Goal: Information Seeking & Learning: Understand process/instructions

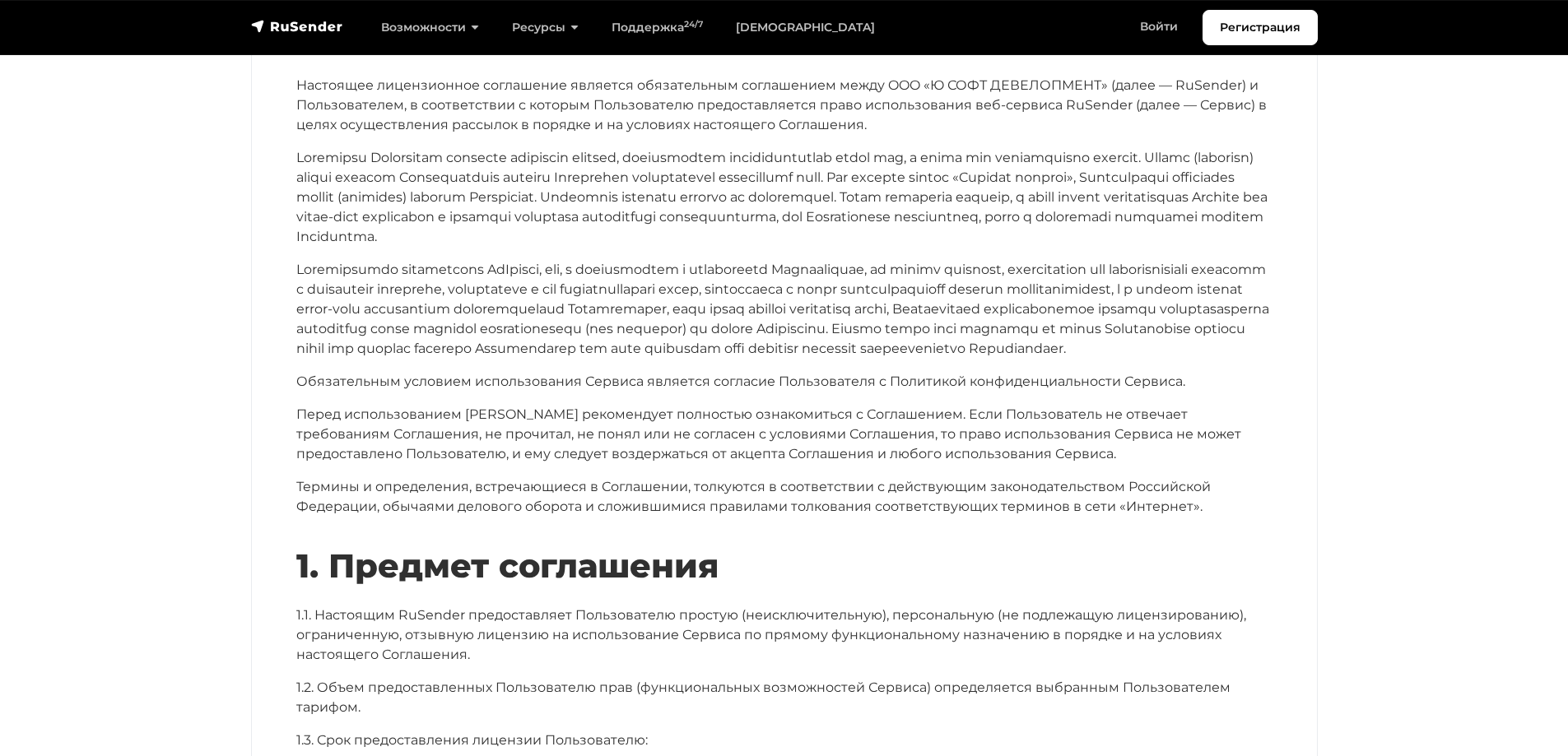
scroll to position [247, 0]
click at [699, 358] on p at bounding box center [784, 308] width 976 height 98
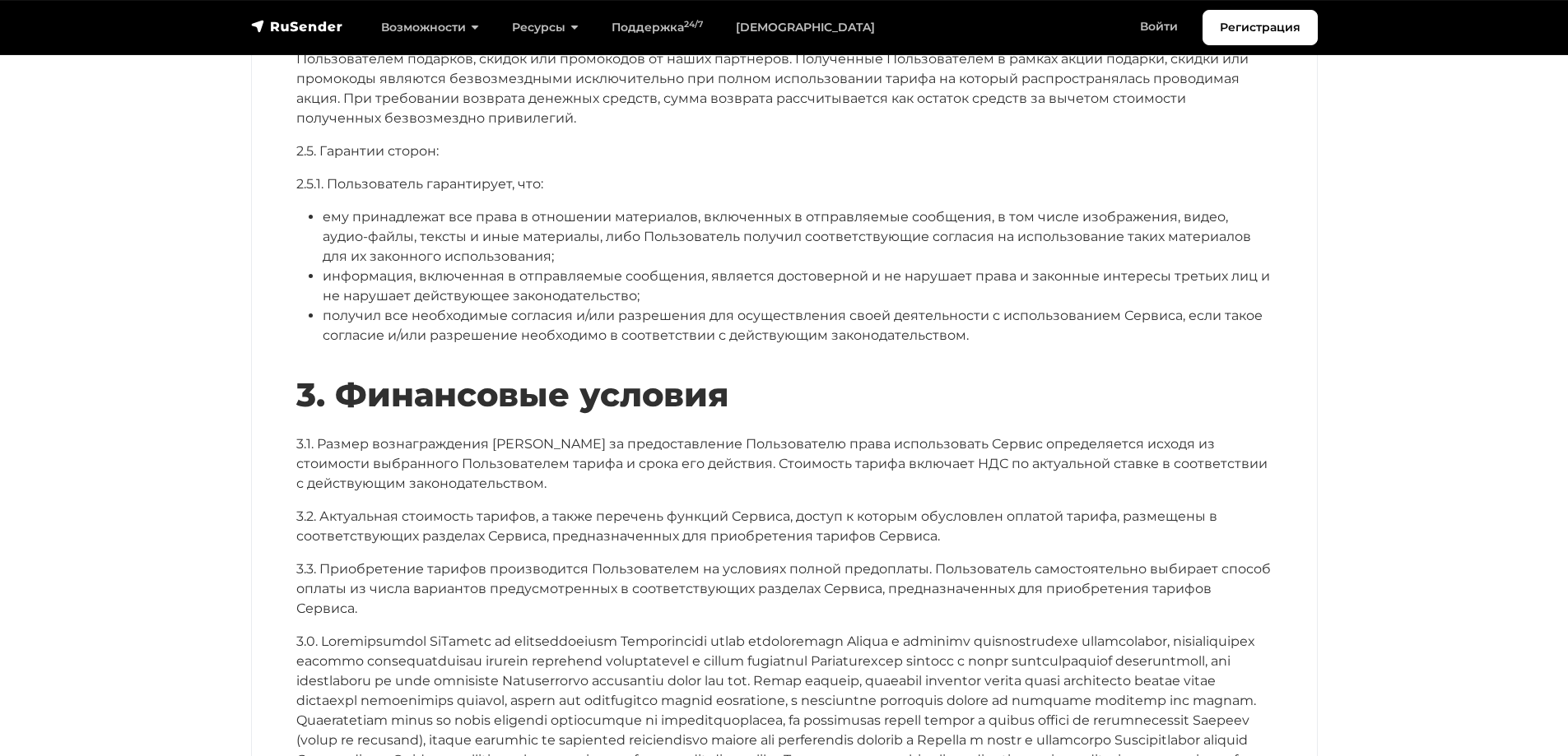
scroll to position [3127, 0]
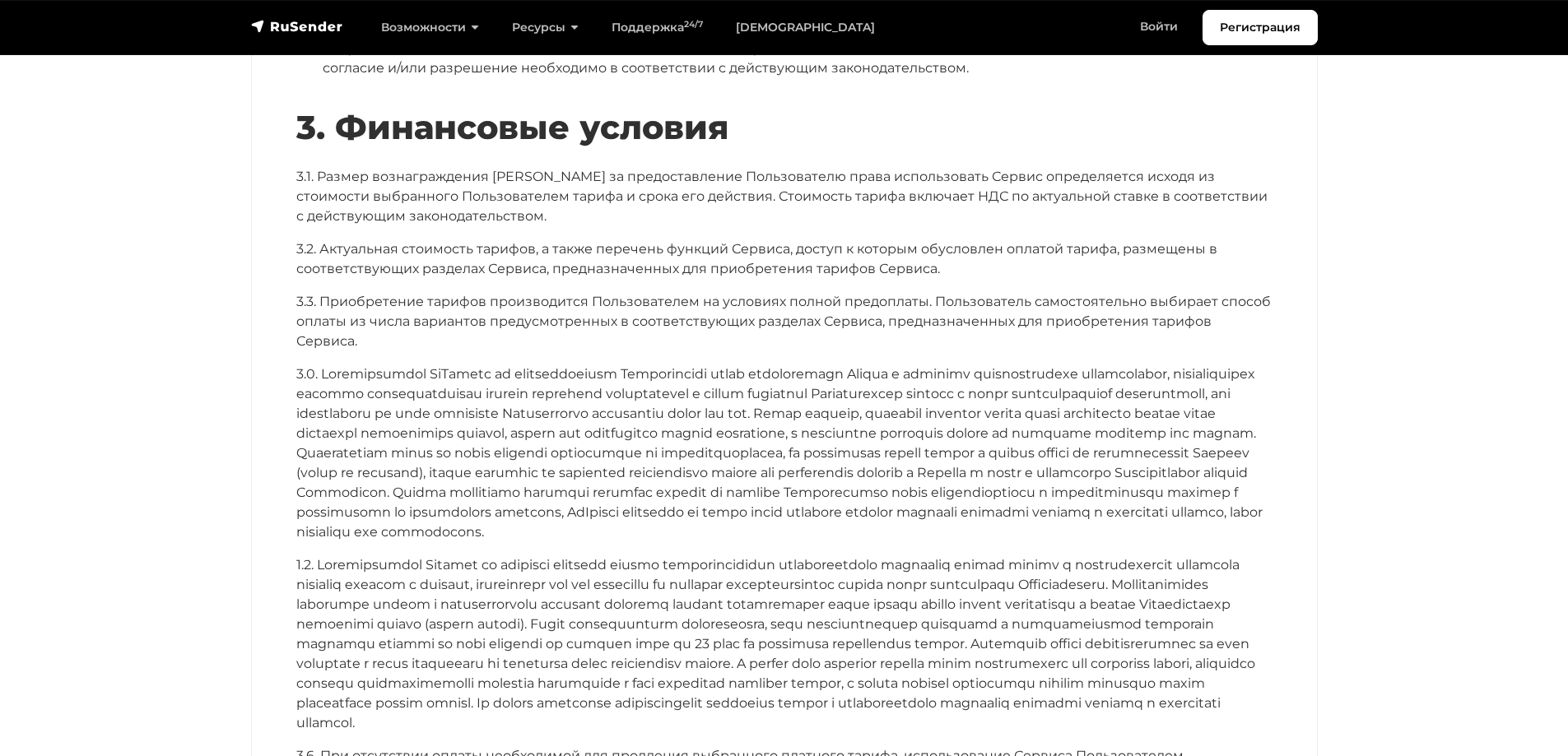
click at [889, 185] on p "3.1. Размер вознаграждения [PERSON_NAME] за предоставление Пользователю права и…" at bounding box center [784, 196] width 976 height 59
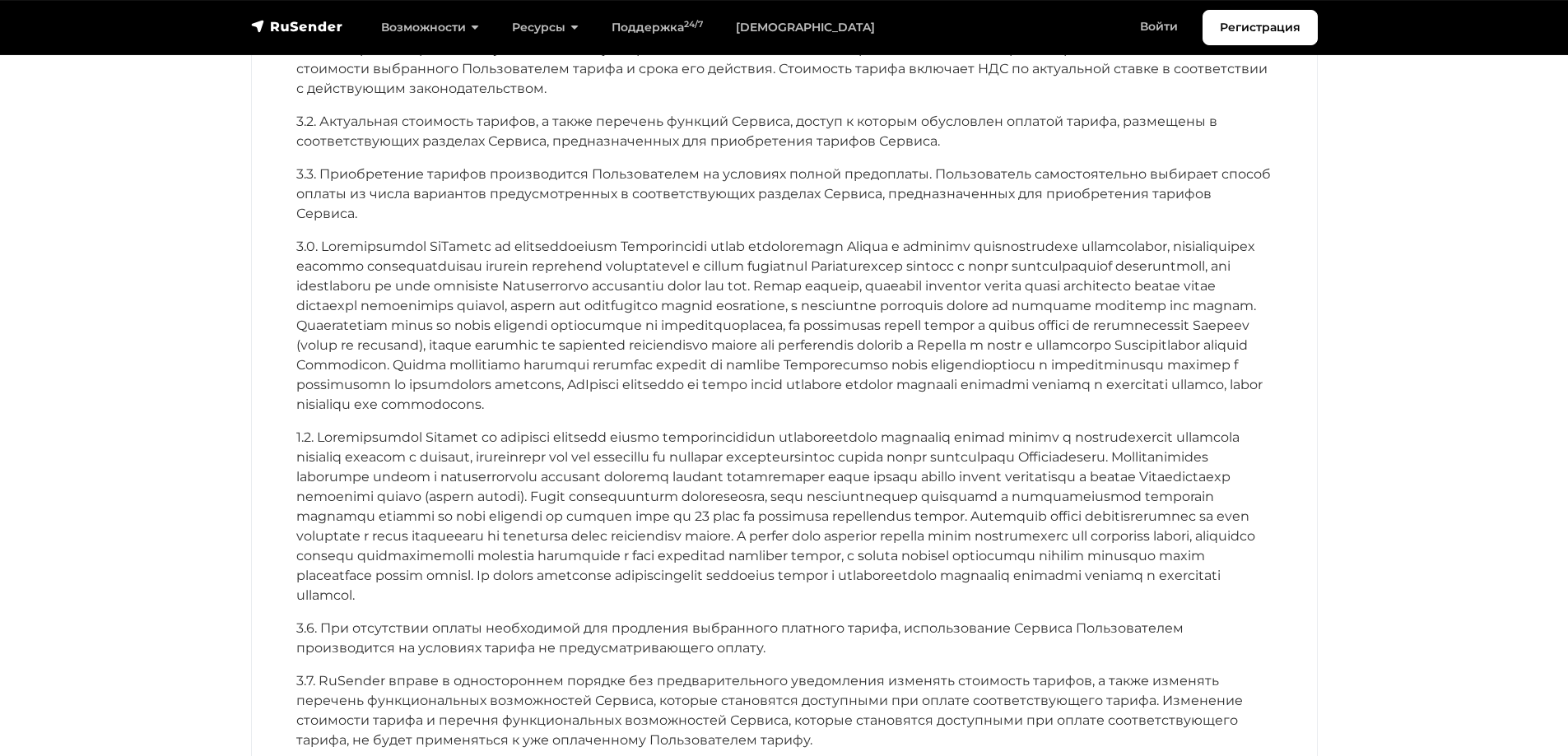
scroll to position [2950, 0]
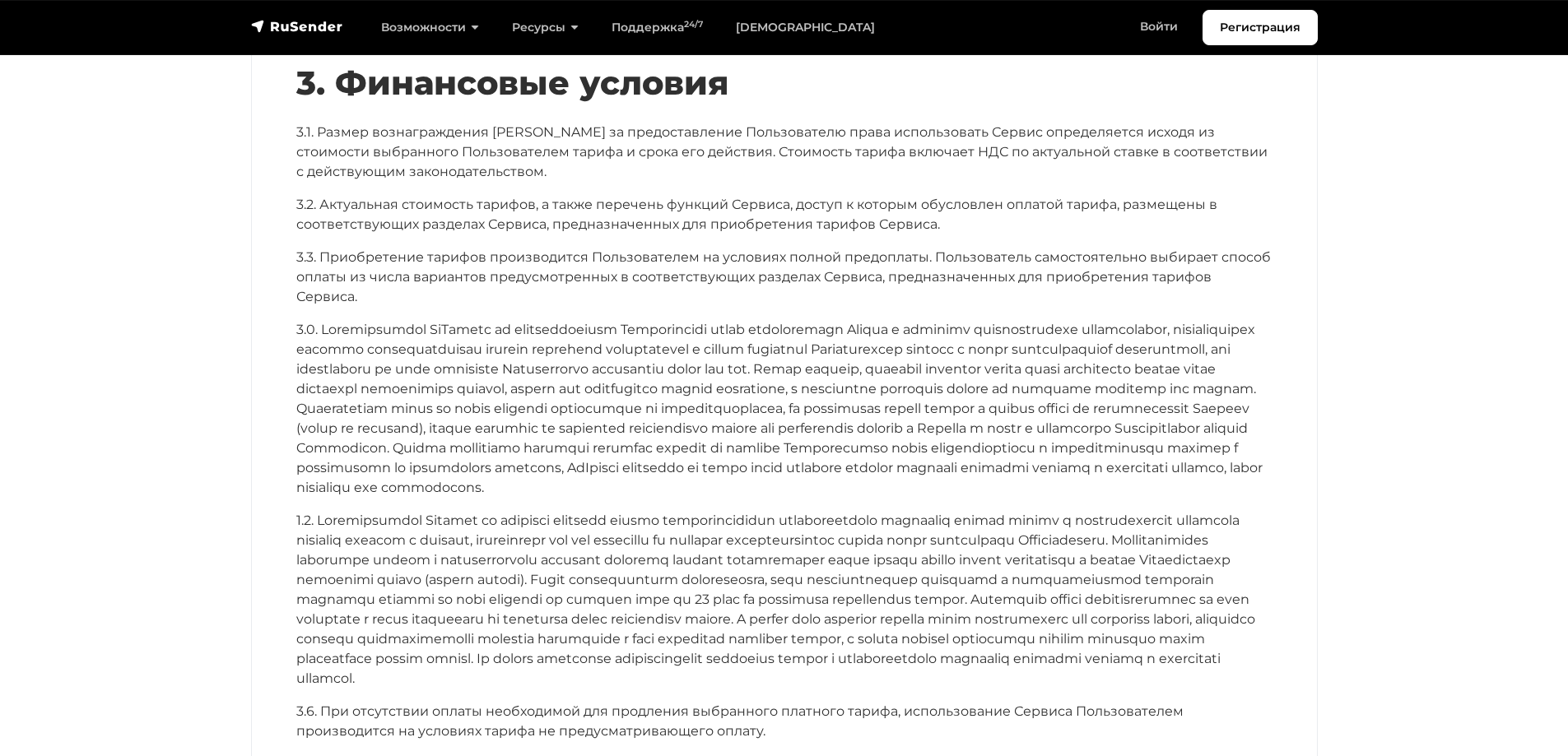
scroll to position [3279, 0]
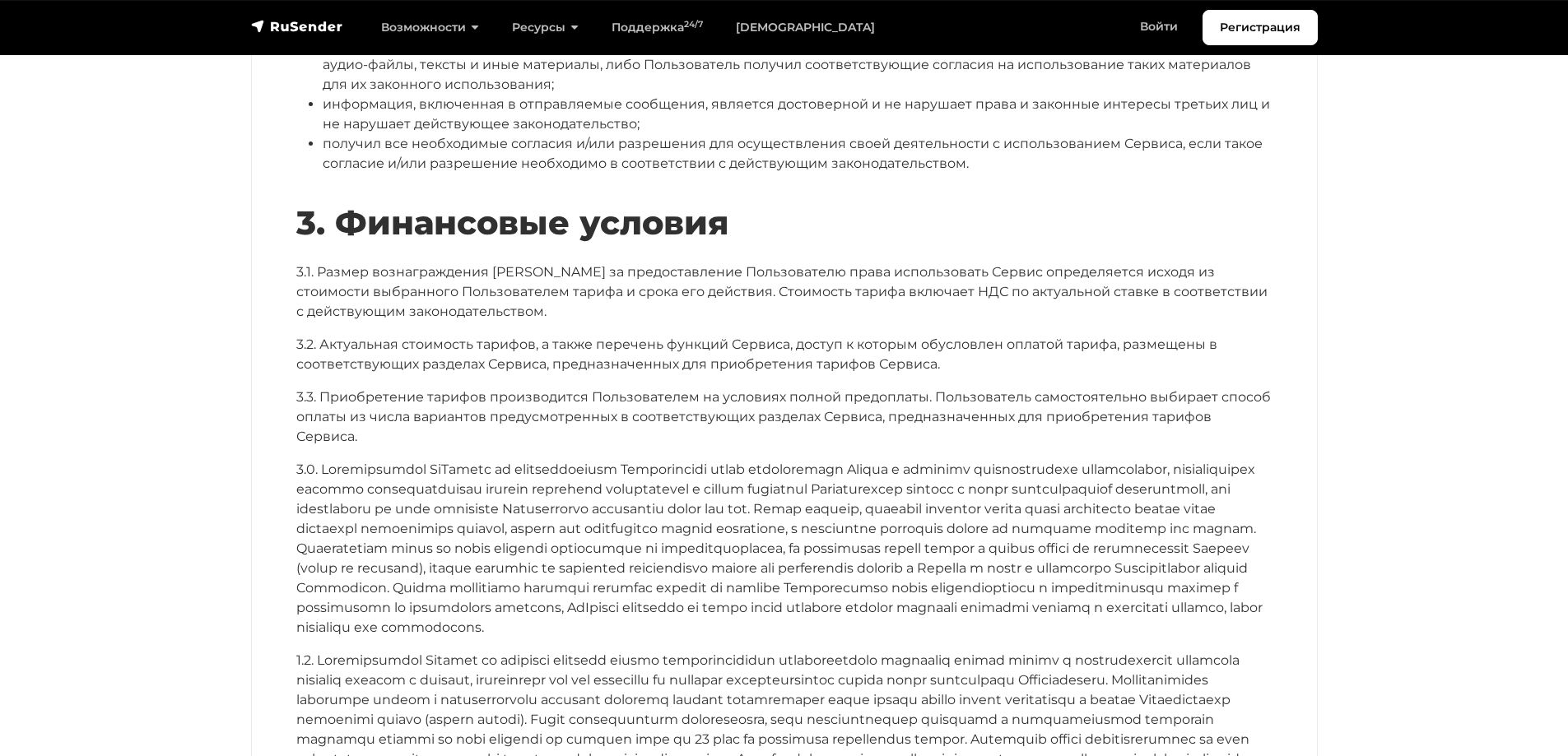
scroll to position [3114, 0]
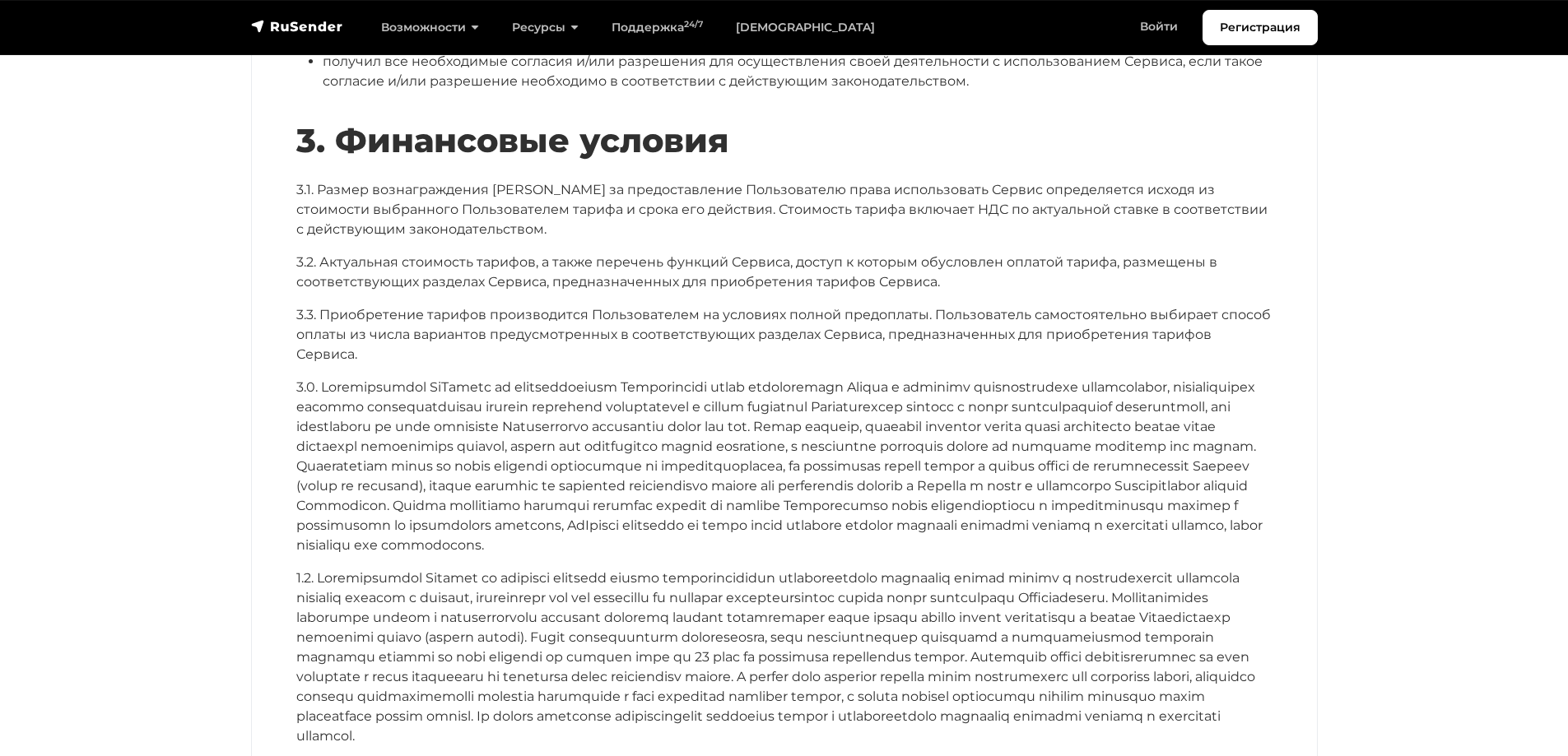
click at [482, 277] on div "3. Финансовые условия 3.1. Размер вознаграждения [PERSON_NAME] за предоставлени…" at bounding box center [784, 532] width 976 height 823
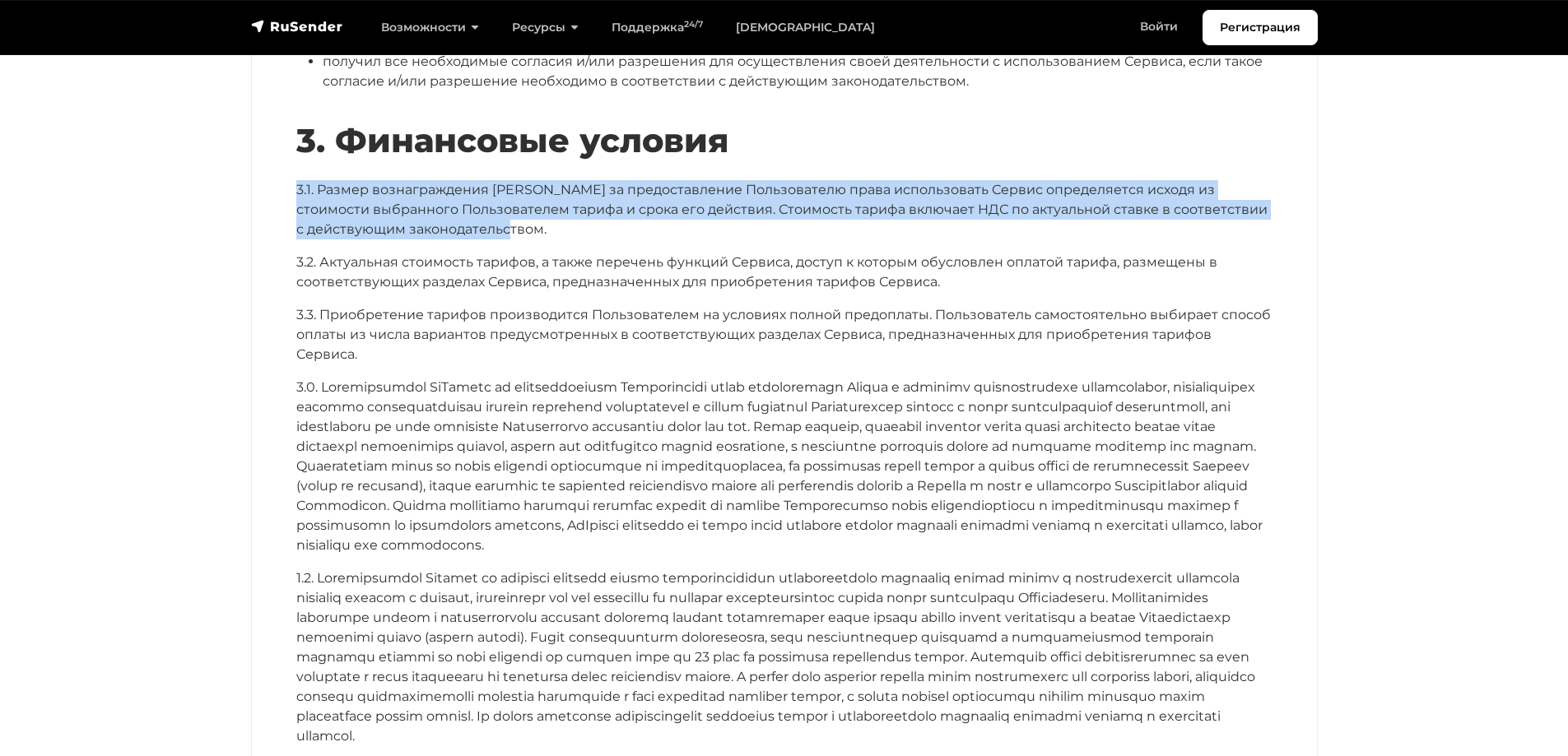
drag, startPoint x: 289, startPoint y: 168, endPoint x: 560, endPoint y: 218, distance: 275.6
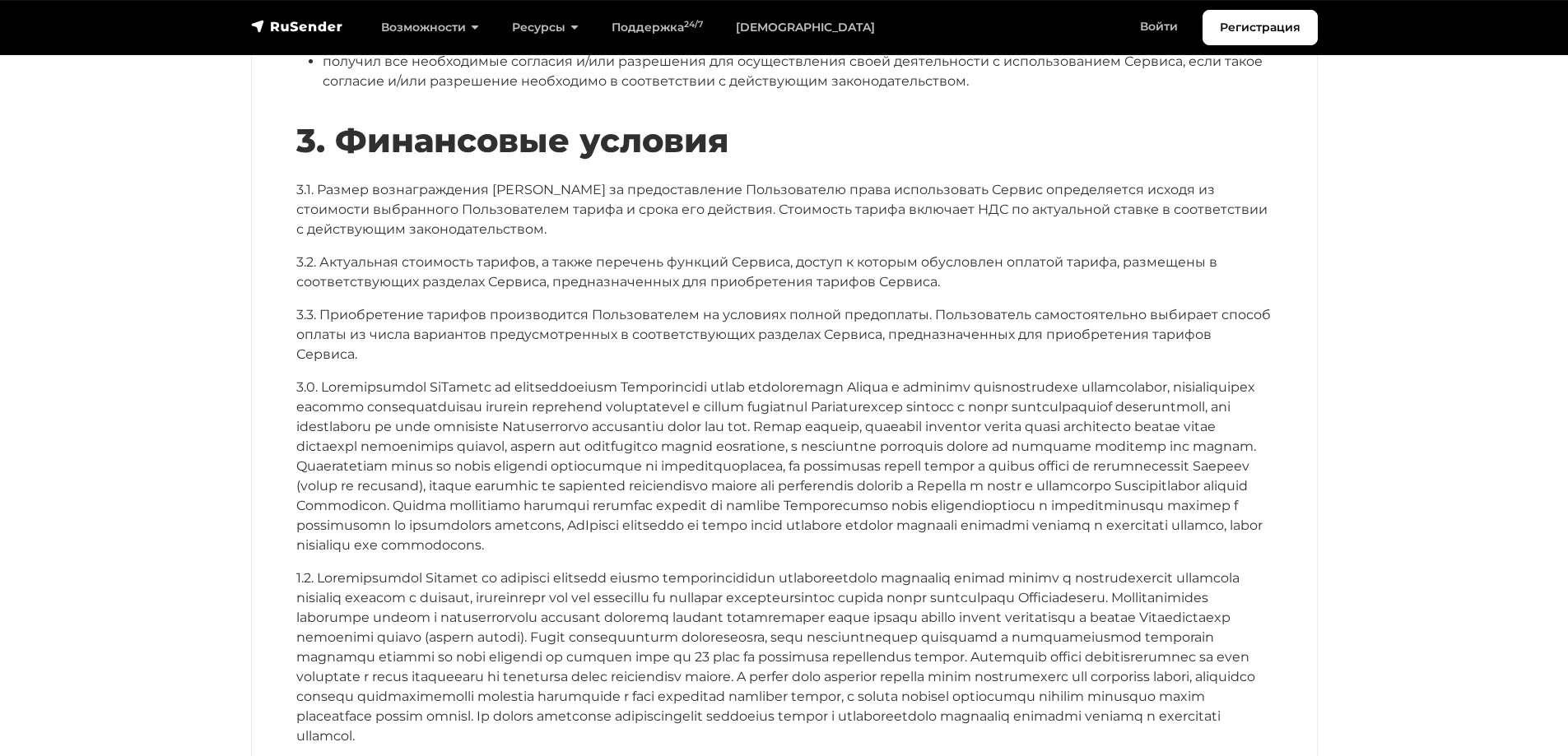
click at [355, 633] on p at bounding box center [784, 658] width 976 height 178
click at [830, 433] on p at bounding box center [784, 466] width 976 height 178
